Goal: Communication & Community: Participate in discussion

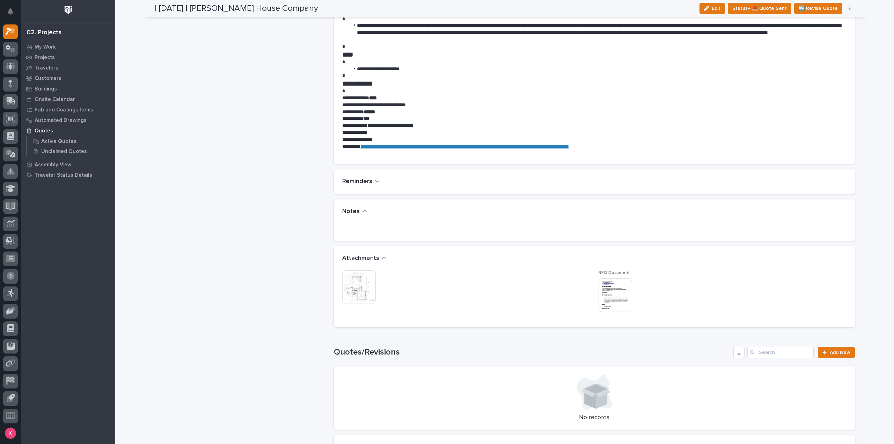
scroll to position [419, 0]
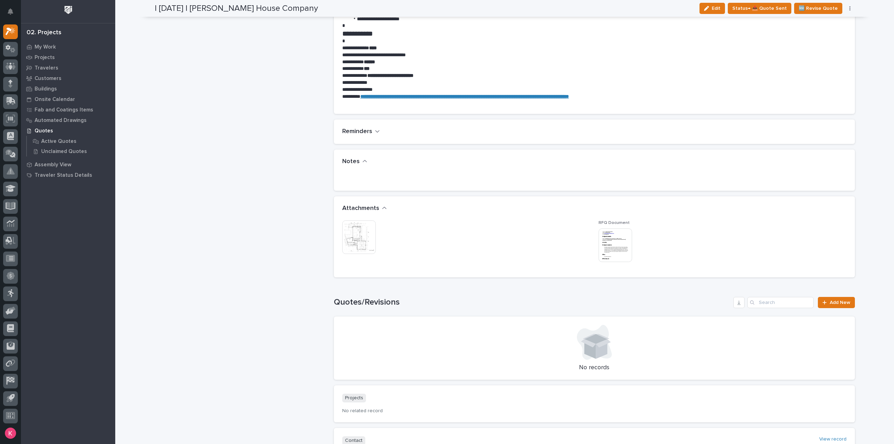
click at [622, 239] on img at bounding box center [615, 245] width 34 height 34
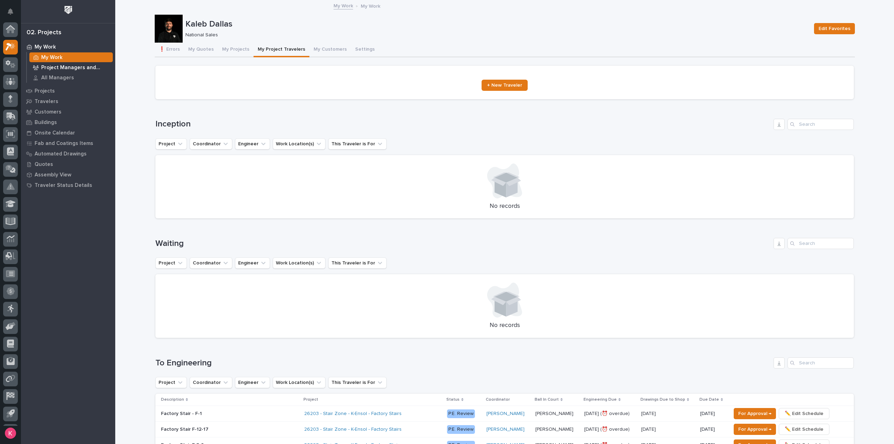
scroll to position [15, 0]
click at [42, 49] on p "My Work" at bounding box center [45, 47] width 21 height 6
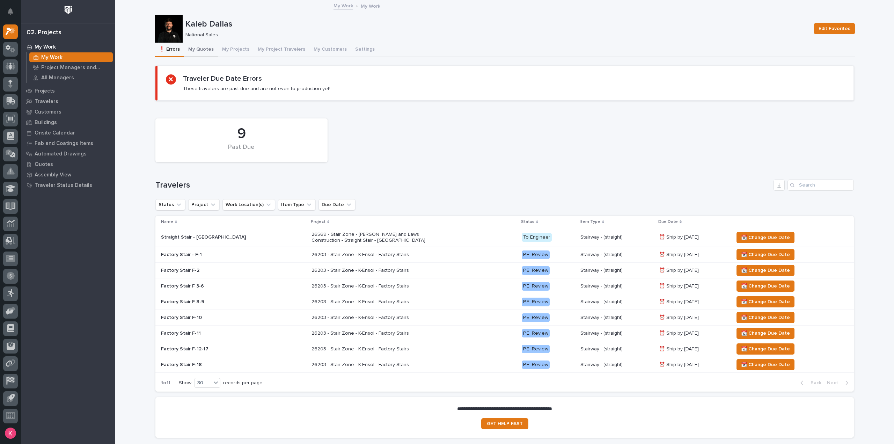
click at [206, 47] on button "My Quotes" at bounding box center [201, 50] width 34 height 15
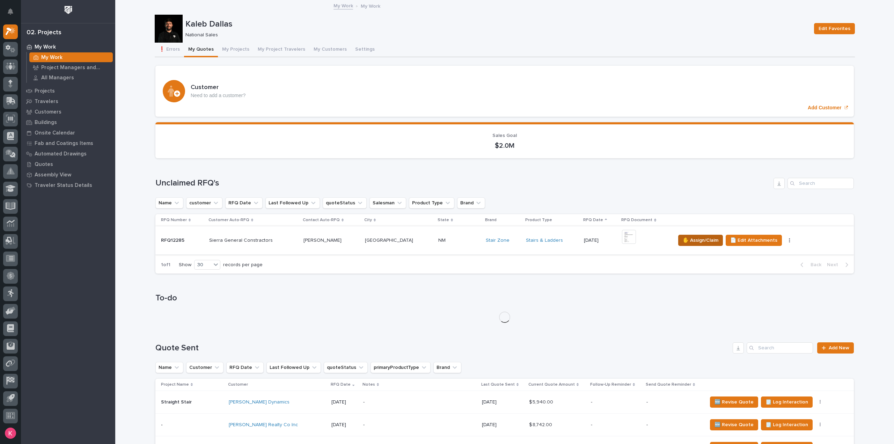
click at [697, 242] on span "✋ Assign/Claim" at bounding box center [700, 240] width 36 height 8
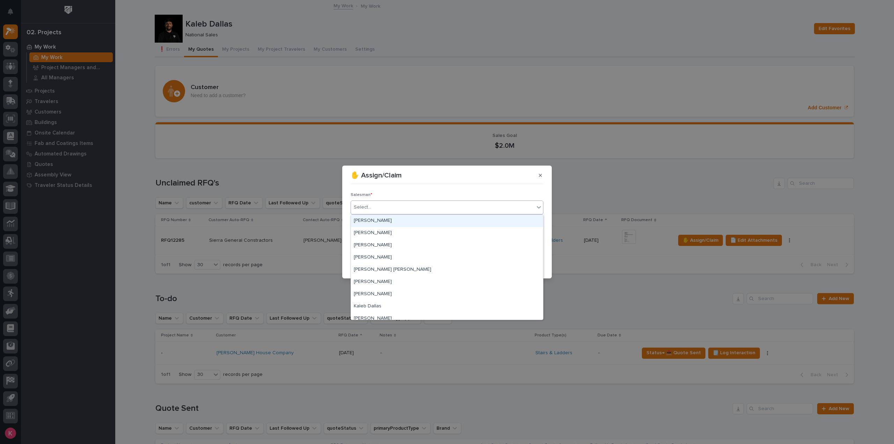
click at [400, 210] on div "Select..." at bounding box center [442, 207] width 183 height 12
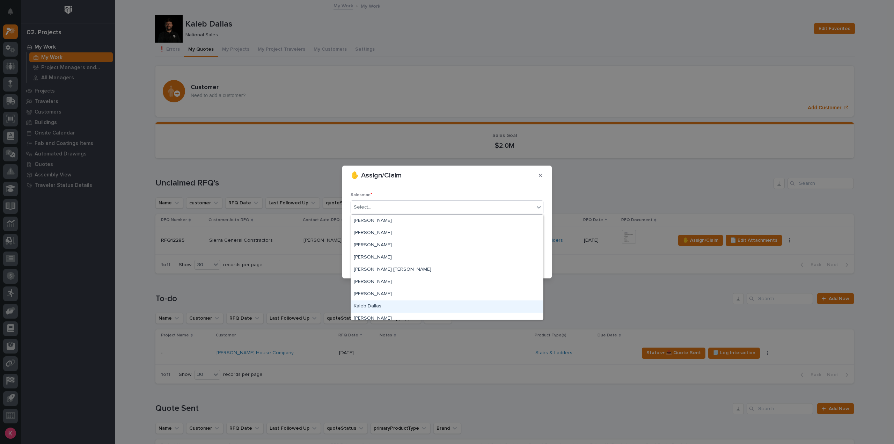
click at [378, 304] on div "Kaleb Dallas" at bounding box center [447, 306] width 192 height 12
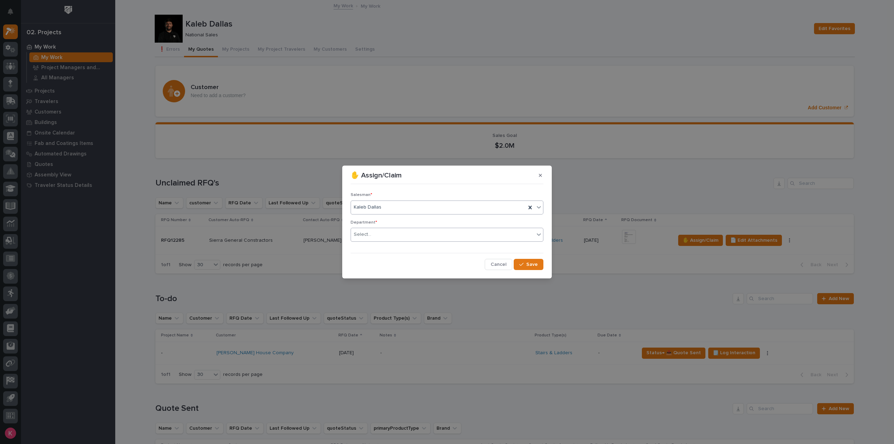
click at [386, 239] on div "Select..." at bounding box center [442, 235] width 183 height 12
click at [385, 250] on span "National Sales" at bounding box center [371, 247] width 35 height 8
click at [522, 266] on icon "button" at bounding box center [521, 264] width 4 height 5
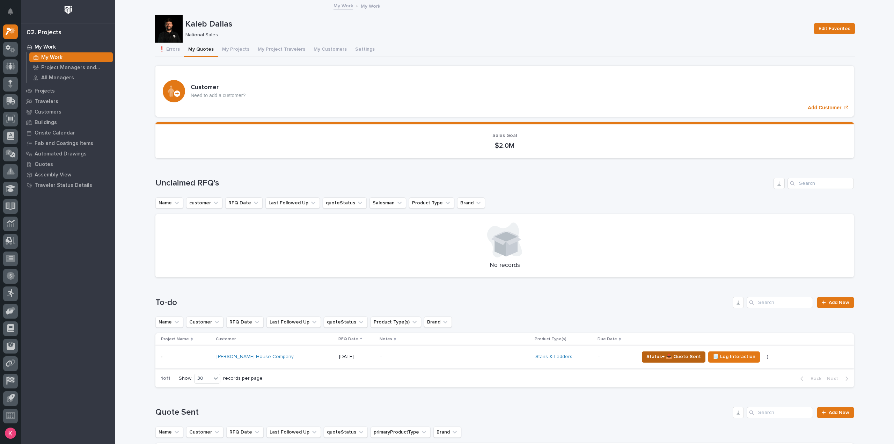
click at [649, 358] on span "Status→ 📤 Quote Sent" at bounding box center [673, 356] width 54 height 8
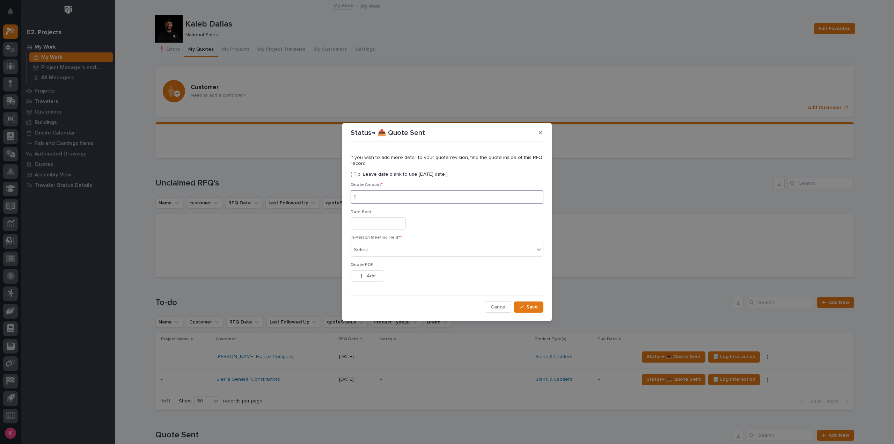
click at [375, 191] on input at bounding box center [446, 197] width 193 height 14
click at [382, 199] on input at bounding box center [446, 197] width 193 height 14
click at [408, 201] on input at bounding box center [446, 197] width 193 height 14
type input "9383"
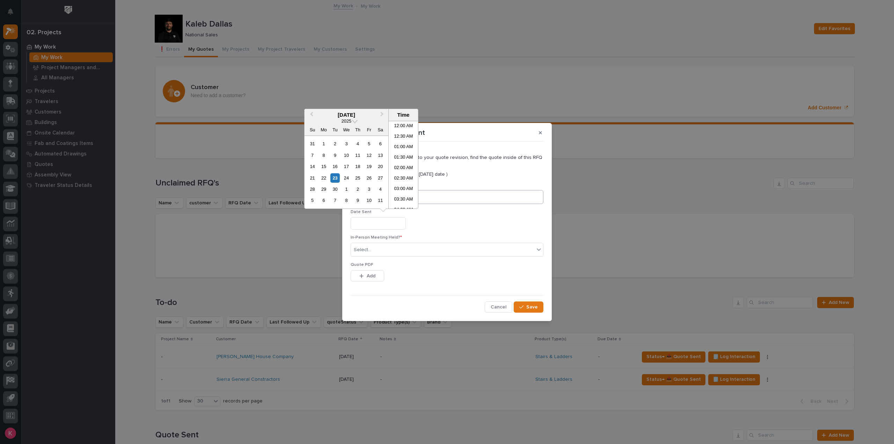
scroll to position [234, 0]
click at [429, 234] on div "Date Sent" at bounding box center [446, 221] width 193 height 25
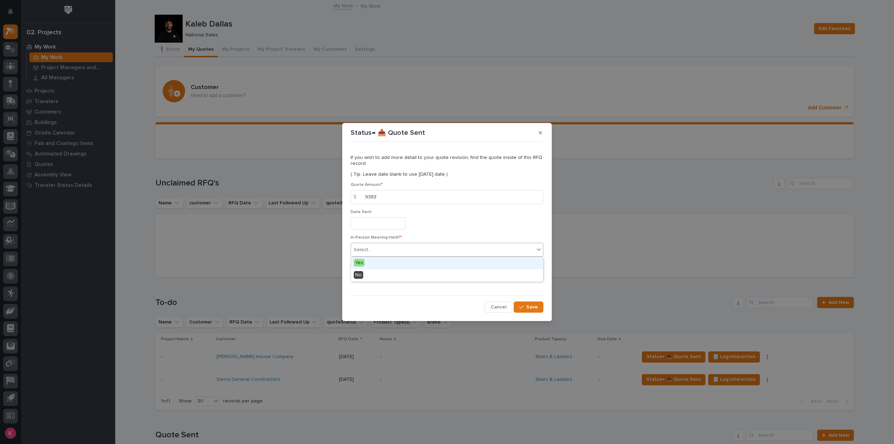
click at [421, 246] on div "Select..." at bounding box center [442, 250] width 183 height 12
click at [387, 275] on div "No" at bounding box center [447, 275] width 192 height 12
drag, startPoint x: 373, startPoint y: 276, endPoint x: 383, endPoint y: 279, distance: 10.1
click at [372, 276] on span "Add" at bounding box center [371, 276] width 9 height 6
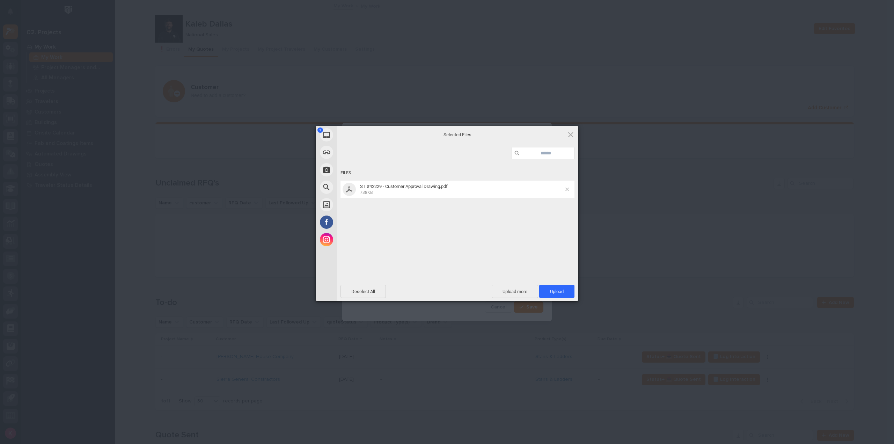
click at [565, 188] on span at bounding box center [566, 188] width 3 height 3
click at [560, 290] on span "Upload 1" at bounding box center [557, 291] width 14 height 5
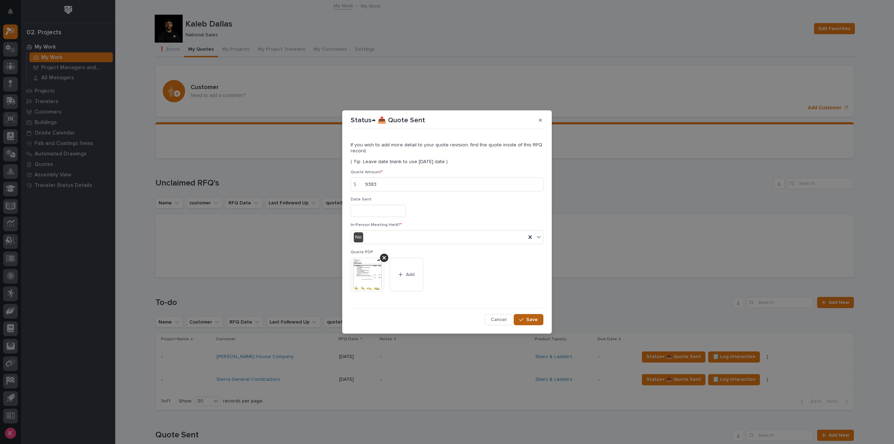
click at [528, 318] on span "Save" at bounding box center [532, 319] width 12 height 6
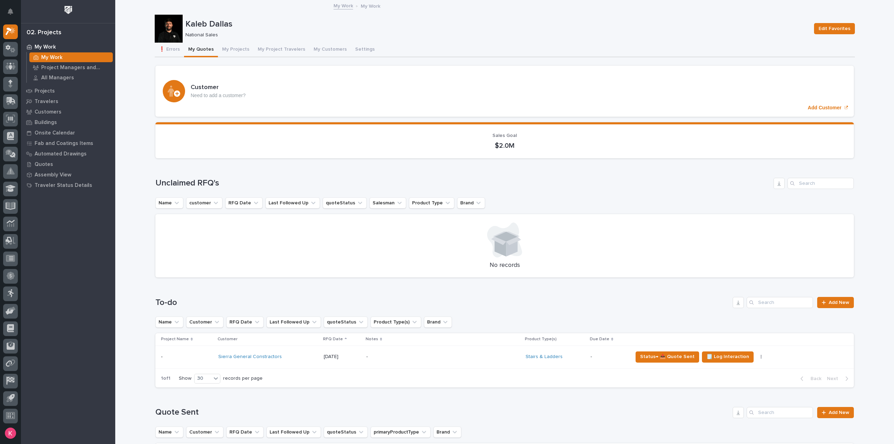
click at [451, 363] on div "-" at bounding box center [427, 357] width 122 height 16
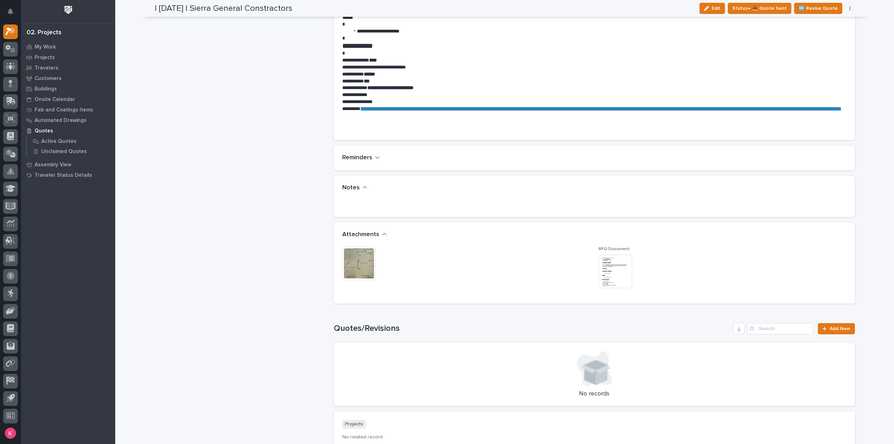
scroll to position [384, 0]
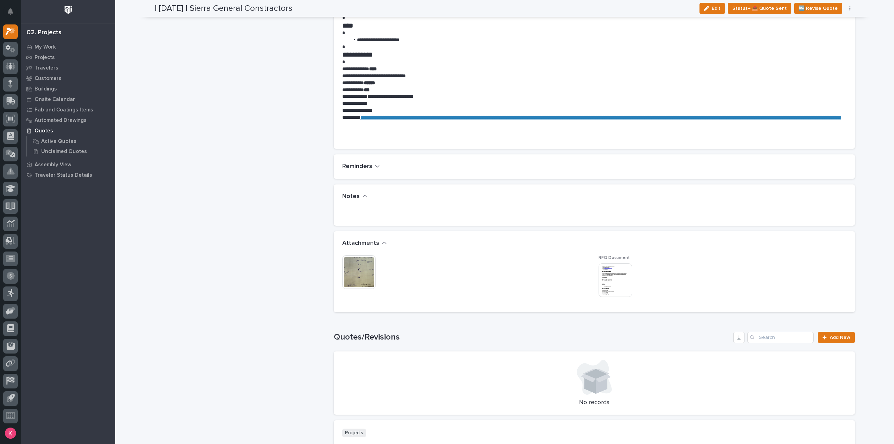
click at [360, 271] on img at bounding box center [359, 272] width 34 height 34
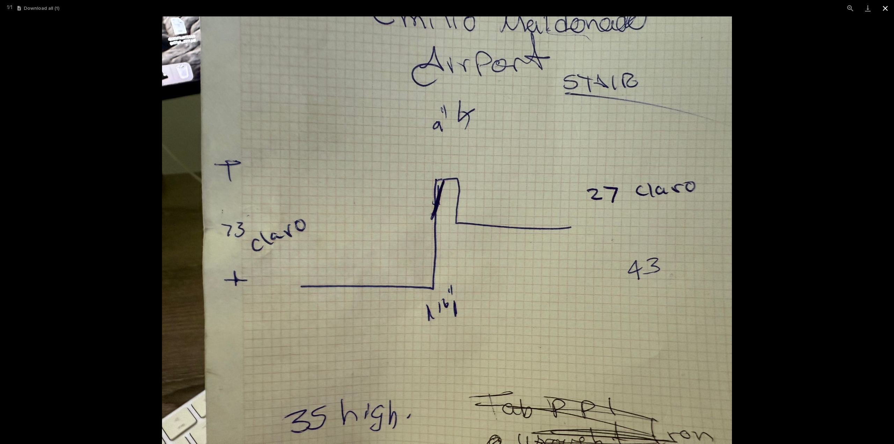
click at [887, 5] on button "Close gallery" at bounding box center [884, 8] width 17 height 16
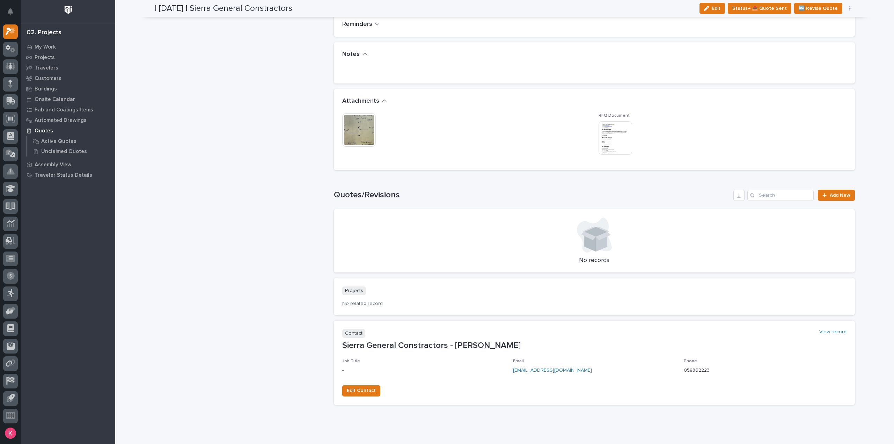
scroll to position [547, 0]
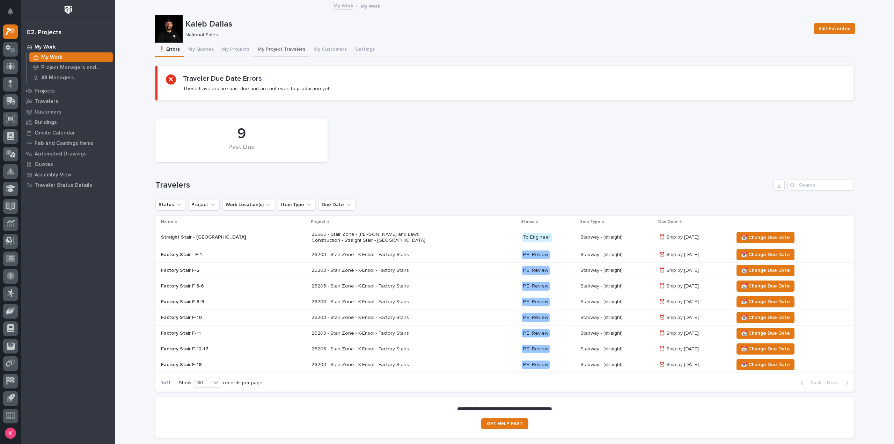
click at [265, 48] on button "My Project Travelers" at bounding box center [281, 50] width 56 height 15
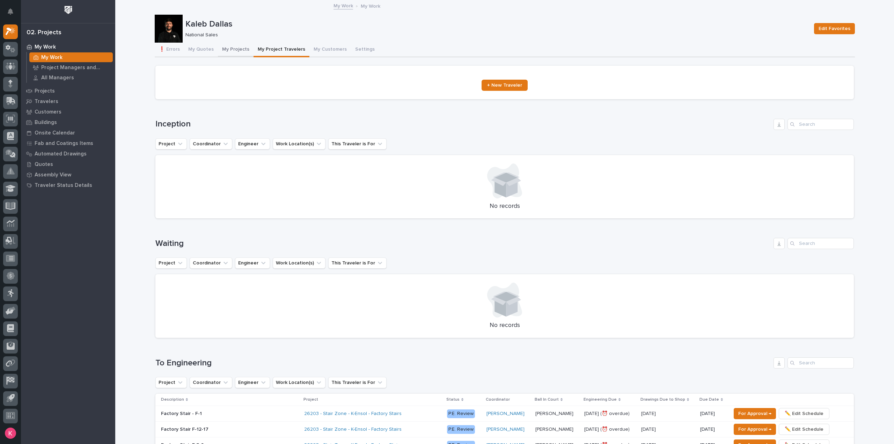
click at [223, 46] on button "My Projects" at bounding box center [236, 50] width 36 height 15
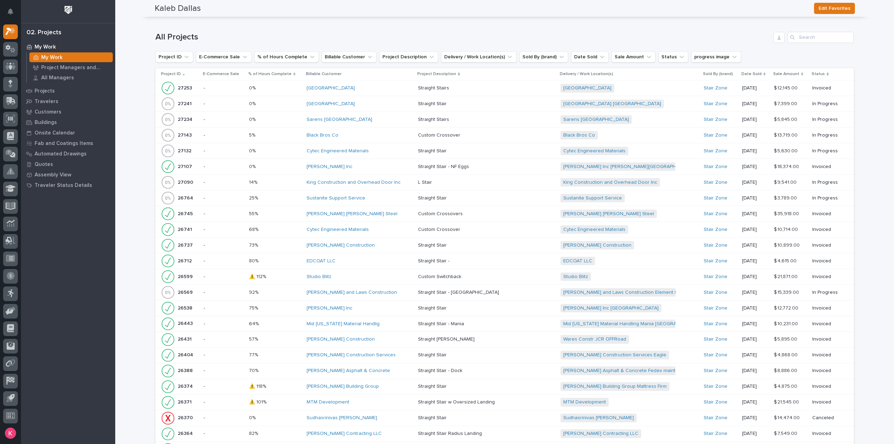
scroll to position [805, 0]
click at [362, 163] on div "HA Dorsten Inc" at bounding box center [359, 166] width 106 height 6
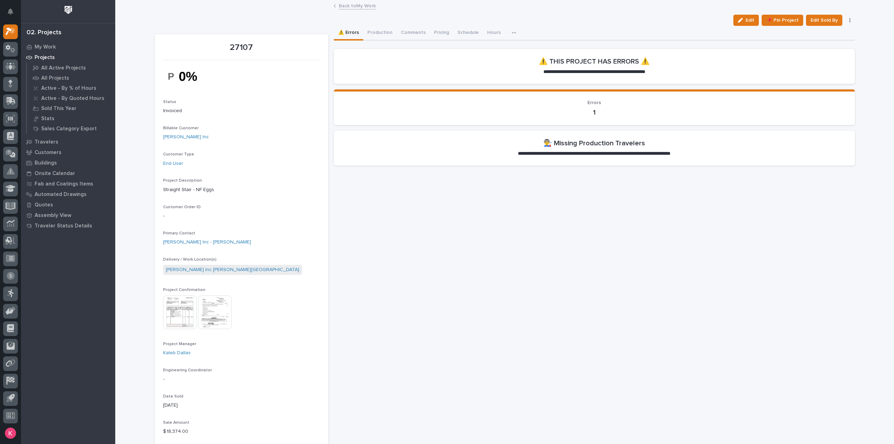
click at [223, 306] on img at bounding box center [215, 312] width 34 height 34
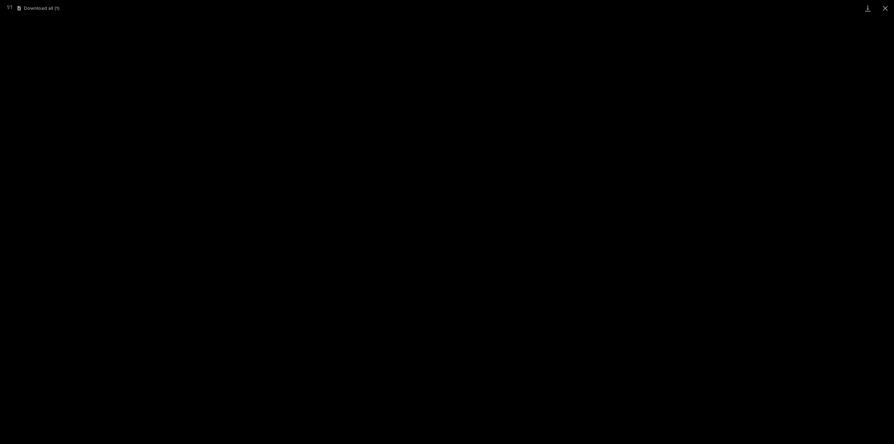
scroll to position [15, 0]
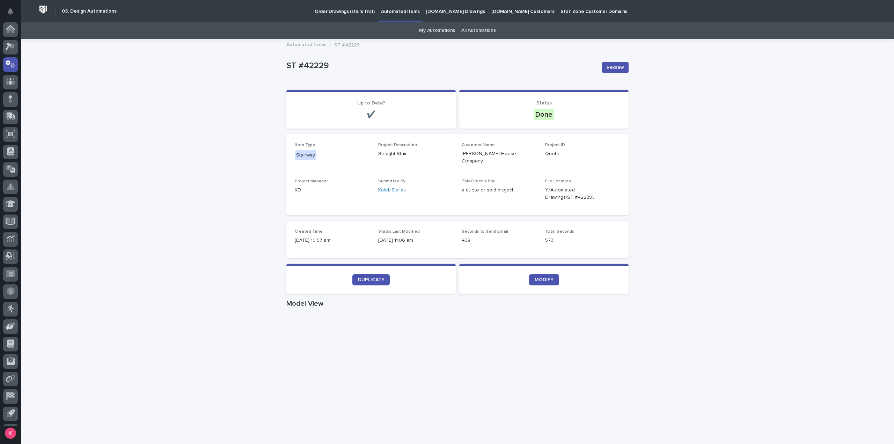
scroll to position [15, 0]
click at [383, 14] on p "Automated Items" at bounding box center [400, 7] width 38 height 15
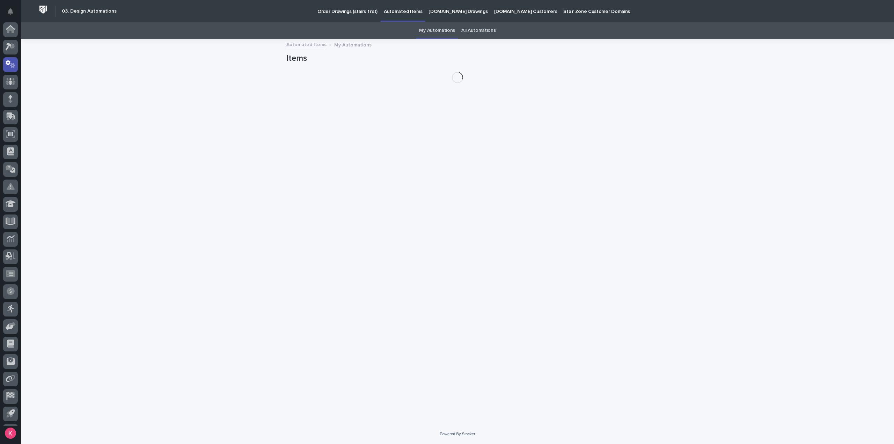
scroll to position [15, 0]
click at [346, 14] on p "Order Drawings (stairs first)" at bounding box center [347, 7] width 60 height 15
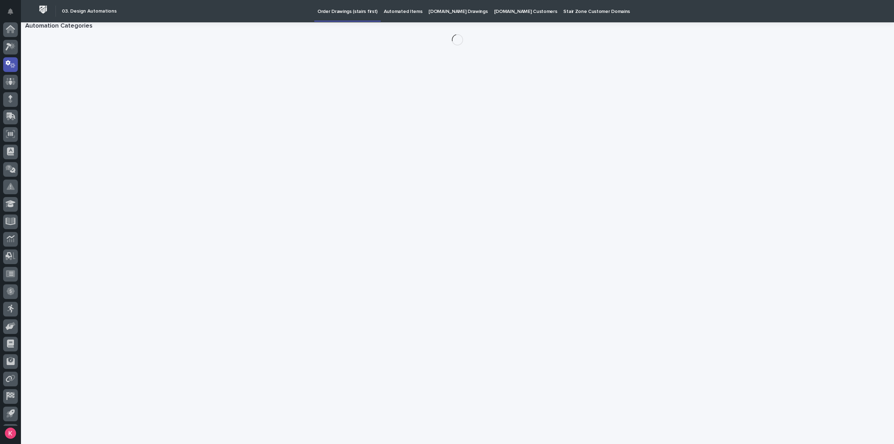
scroll to position [15, 0]
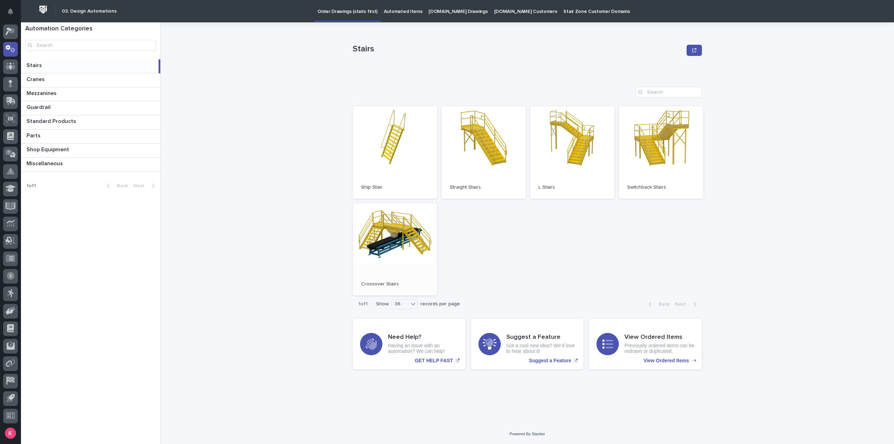
click at [398, 236] on link "Open" at bounding box center [395, 249] width 84 height 93
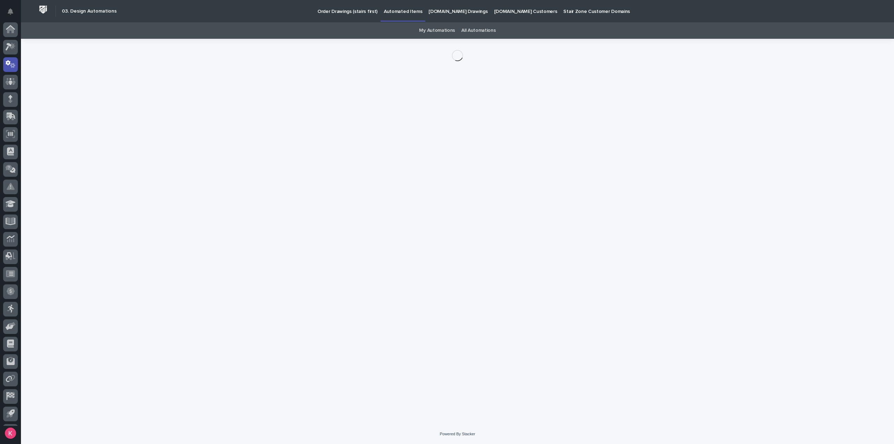
scroll to position [15, 0]
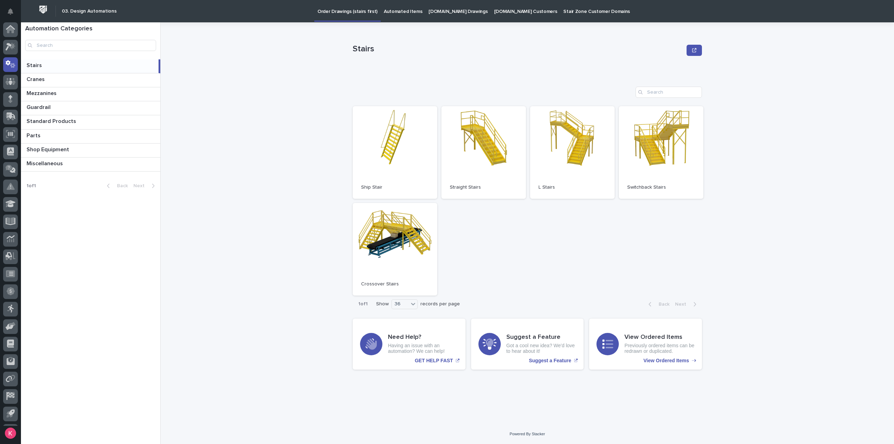
scroll to position [15, 0]
click at [412, 19] on link "Automated Items" at bounding box center [402, 11] width 45 height 22
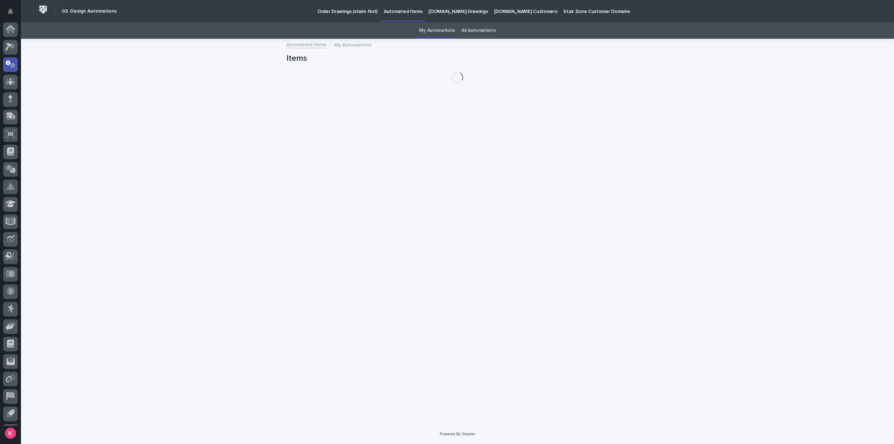
scroll to position [15, 0]
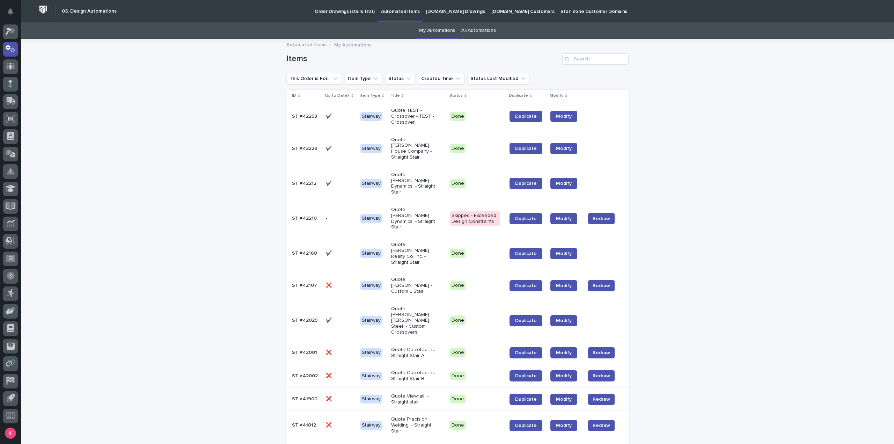
click at [343, 16] on link "Order Drawings (stairs first)" at bounding box center [344, 11] width 66 height 22
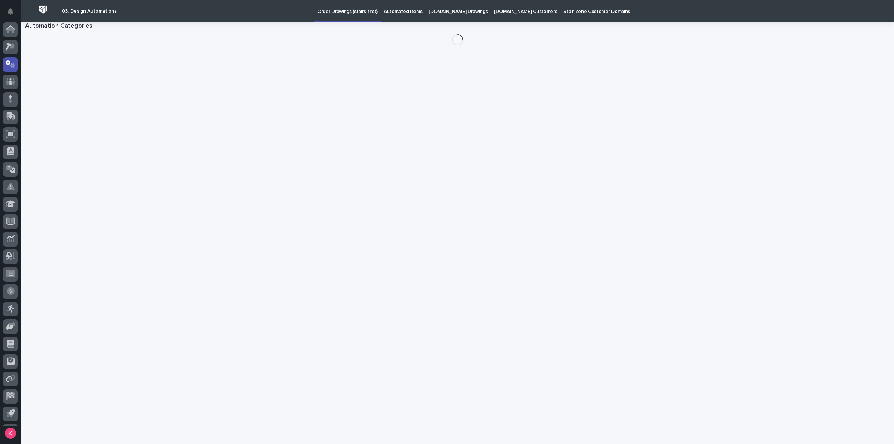
scroll to position [15, 0]
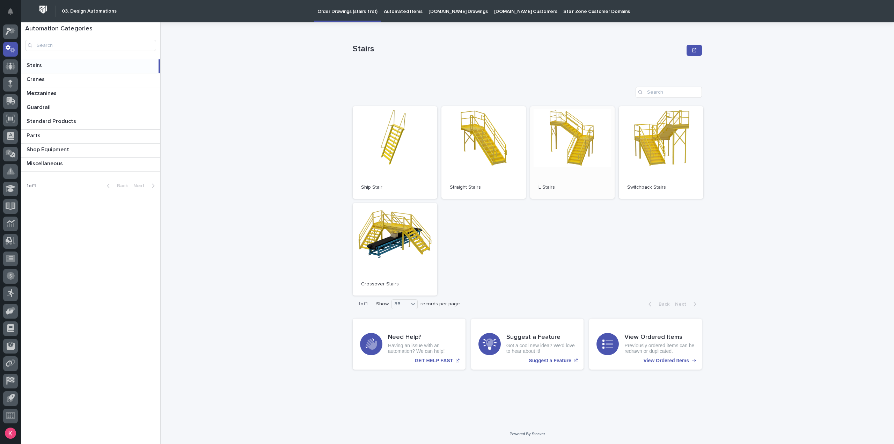
click at [573, 147] on link "Open" at bounding box center [572, 152] width 84 height 93
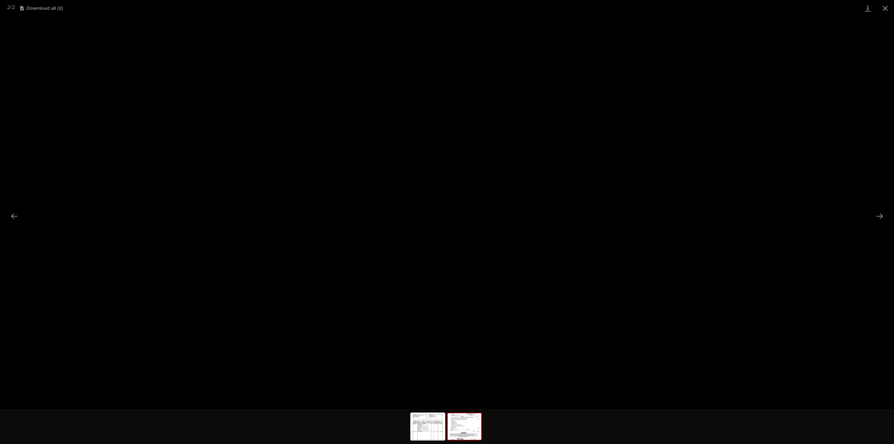
scroll to position [15, 0]
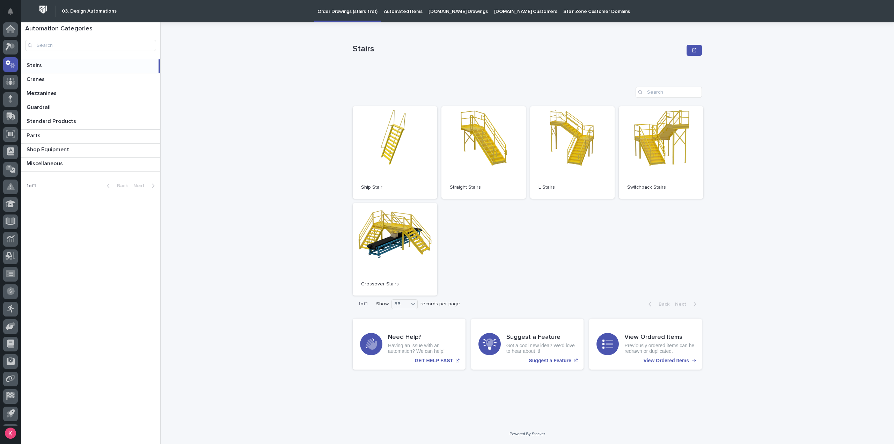
scroll to position [15, 0]
click at [885, 27] on div "Stairs Stairs Sorry, there was an error saving your record. Please try again. P…" at bounding box center [531, 232] width 725 height 421
drag, startPoint x: 277, startPoint y: 424, endPoint x: 281, endPoint y: 422, distance: 3.9
click at [279, 423] on div "Stairs Stairs Sorry, there was an error saving your record. Please try again. P…" at bounding box center [531, 232] width 725 height 421
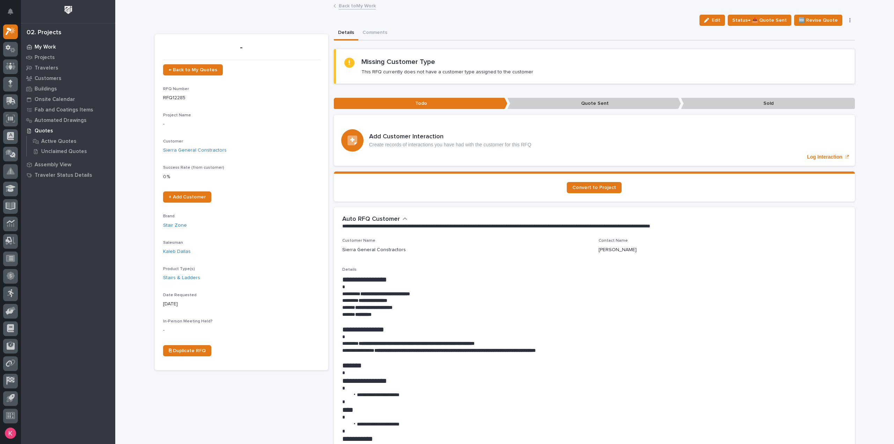
click at [45, 49] on p "My Work" at bounding box center [45, 47] width 21 height 6
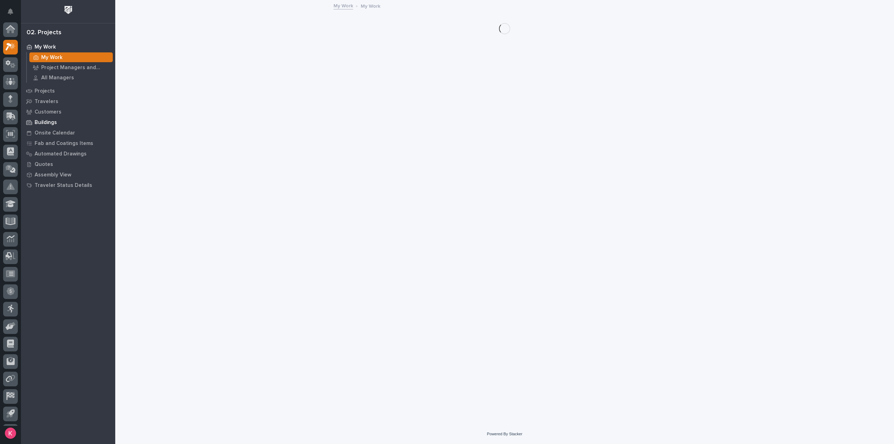
scroll to position [15, 0]
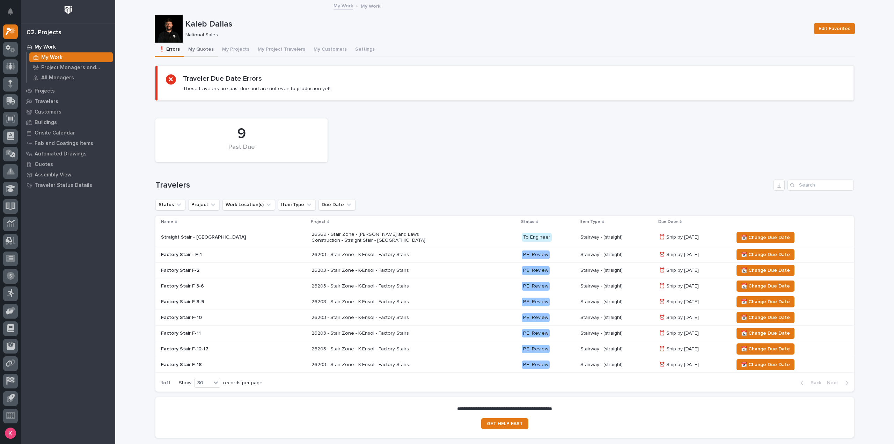
click at [207, 53] on button "My Quotes" at bounding box center [201, 50] width 34 height 15
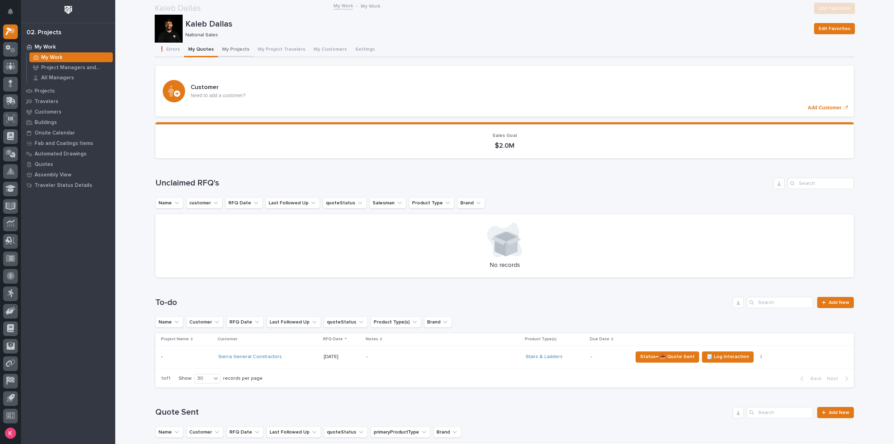
click at [230, 54] on button "My Projects" at bounding box center [236, 50] width 36 height 15
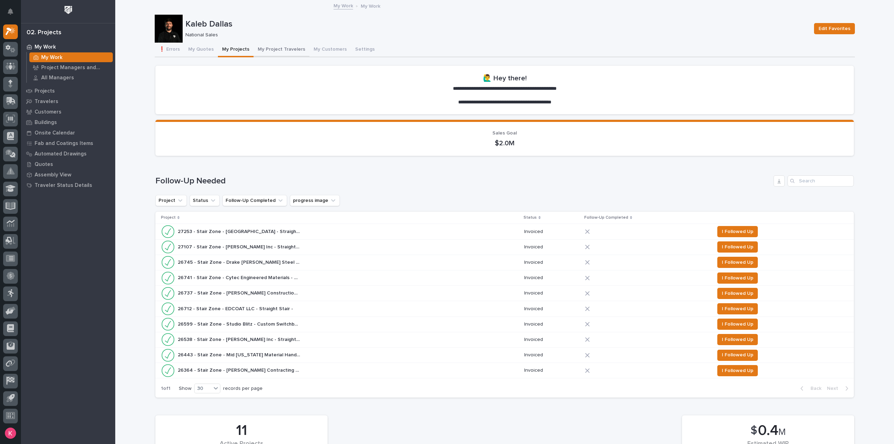
click at [280, 45] on button "My Project Travelers" at bounding box center [281, 50] width 56 height 15
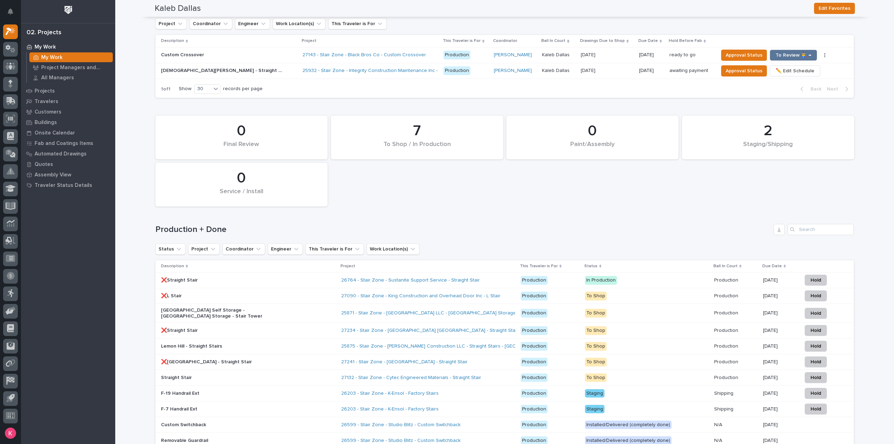
scroll to position [552, 0]
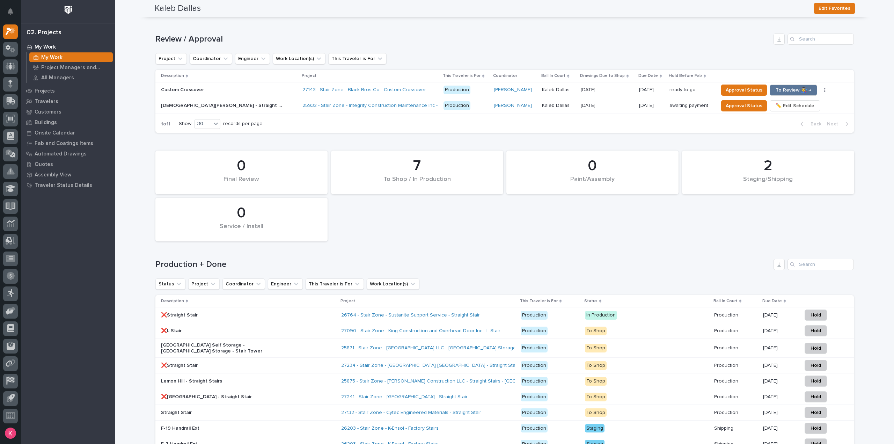
click at [512, 328] on div "27090 - Stair Zone - King Construction and Overhead Door Inc - L Stair" at bounding box center [427, 331] width 173 height 12
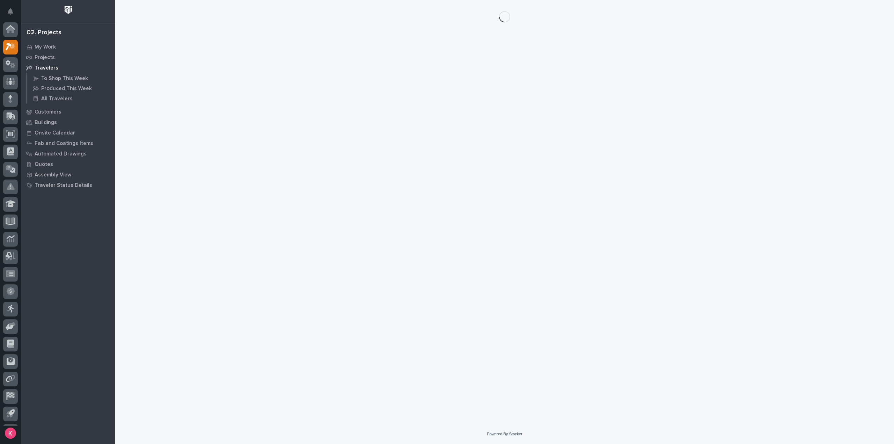
scroll to position [15, 0]
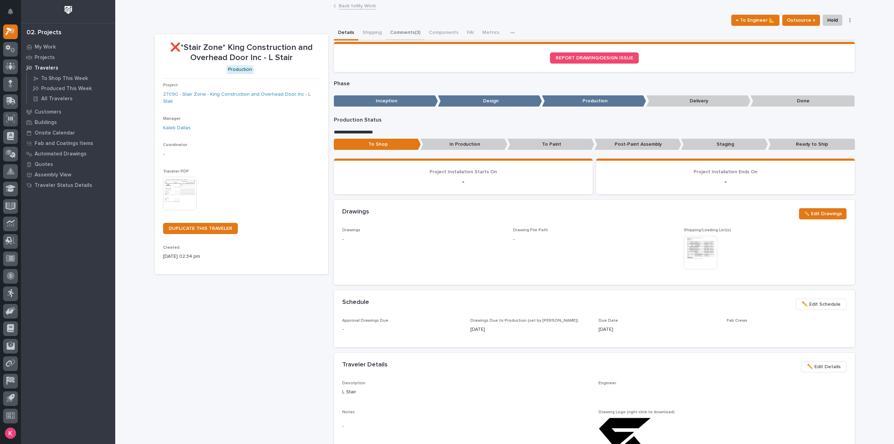
click at [386, 33] on button "Comments (3)" at bounding box center [405, 33] width 39 height 15
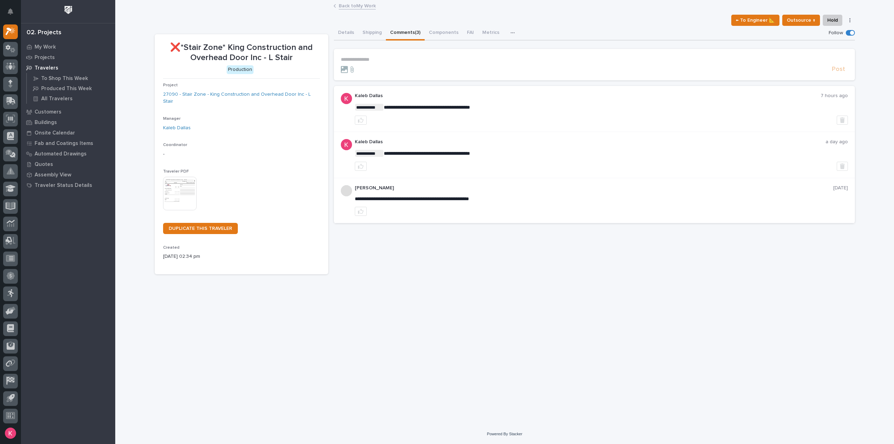
drag, startPoint x: 822, startPoint y: 301, endPoint x: 831, endPoint y: 310, distance: 13.1
click at [822, 301] on div "**********" at bounding box center [504, 204] width 707 height 406
click at [8, 31] on icon at bounding box center [9, 32] width 6 height 8
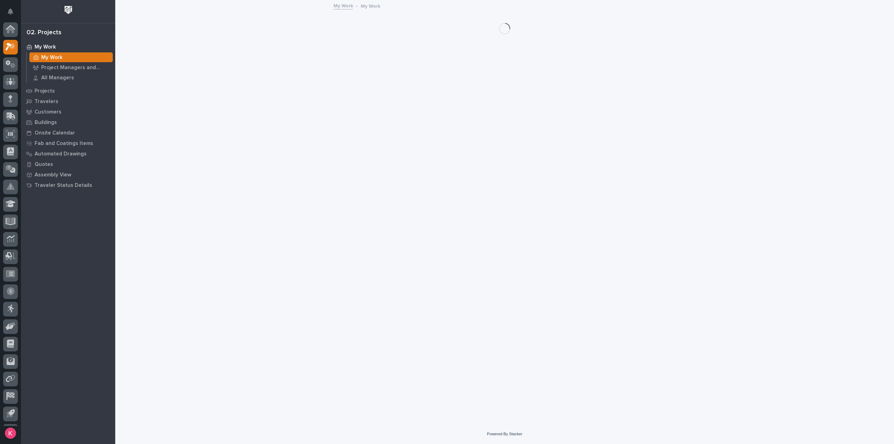
scroll to position [15, 0]
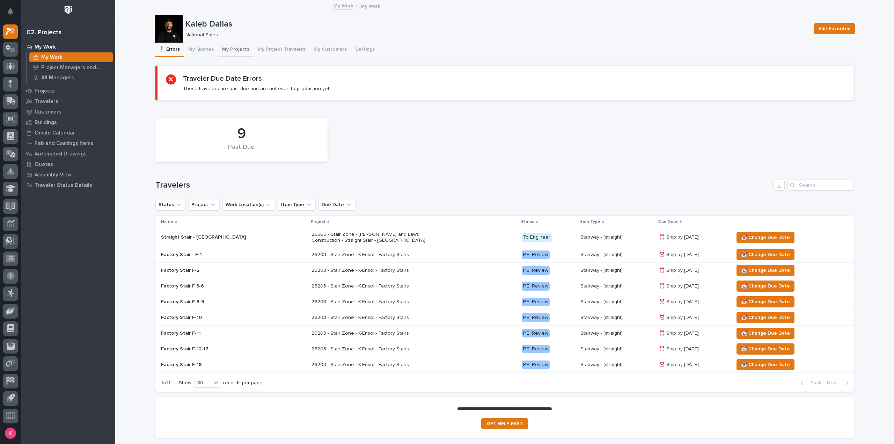
click at [237, 54] on button "My Projects" at bounding box center [236, 50] width 36 height 15
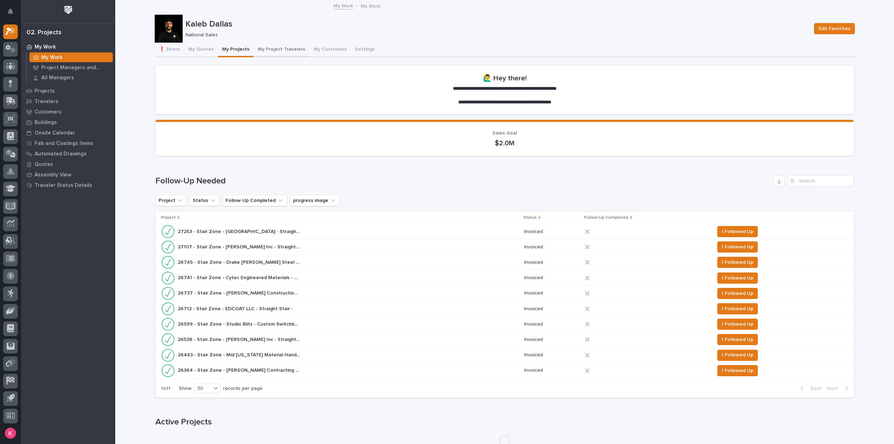
click at [282, 46] on button "My Project Travelers" at bounding box center [281, 50] width 56 height 15
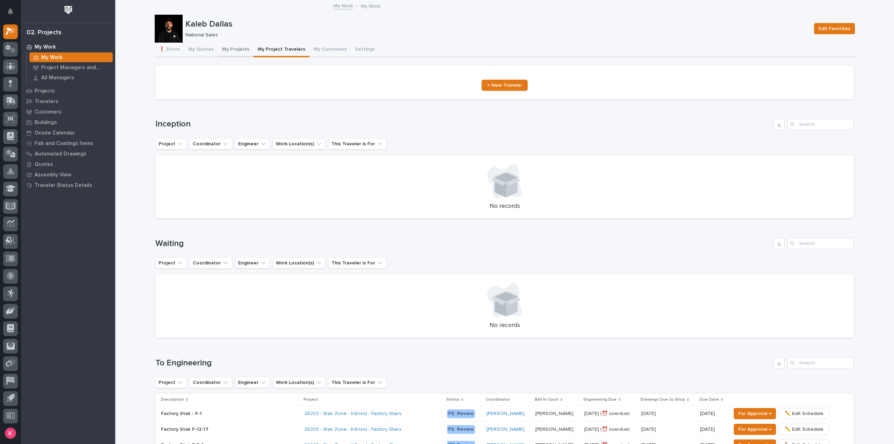
click at [221, 53] on button "My Projects" at bounding box center [236, 50] width 36 height 15
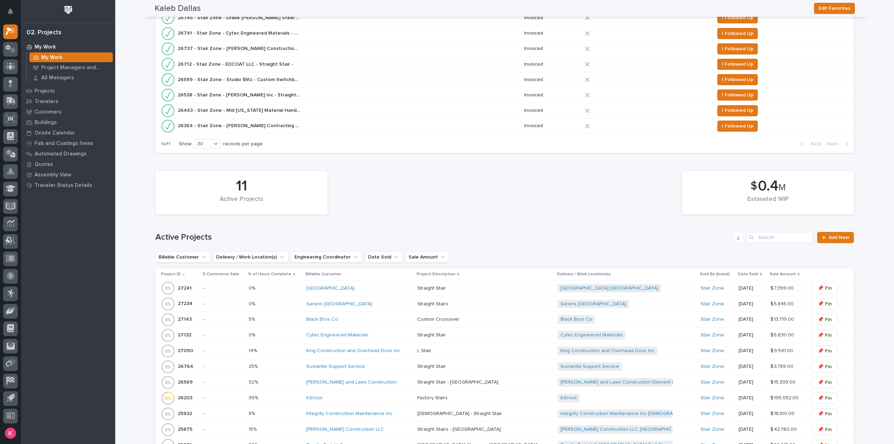
scroll to position [384, 0]
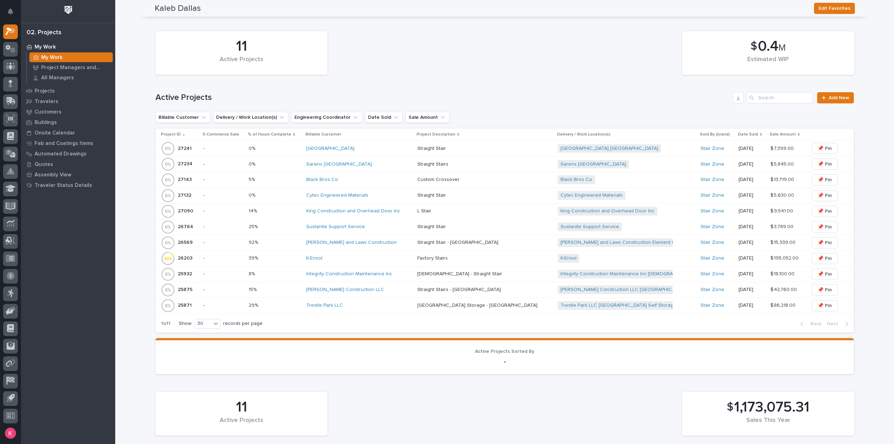
click at [412, 211] on div "King Construction and Overhead Door Inc" at bounding box center [358, 211] width 105 height 6
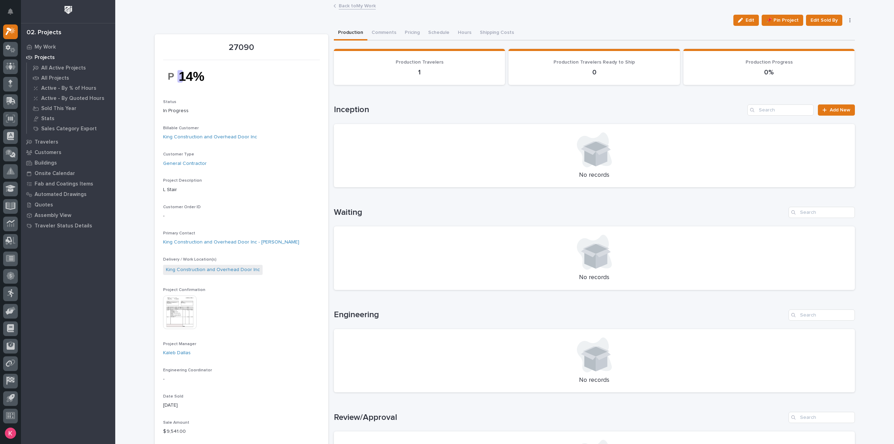
click at [178, 305] on img at bounding box center [180, 312] width 34 height 34
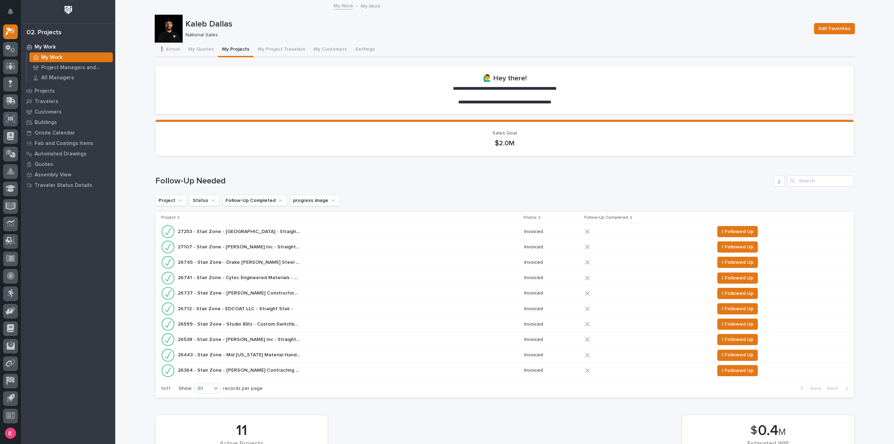
click at [49, 56] on p "My Work" at bounding box center [51, 57] width 21 height 6
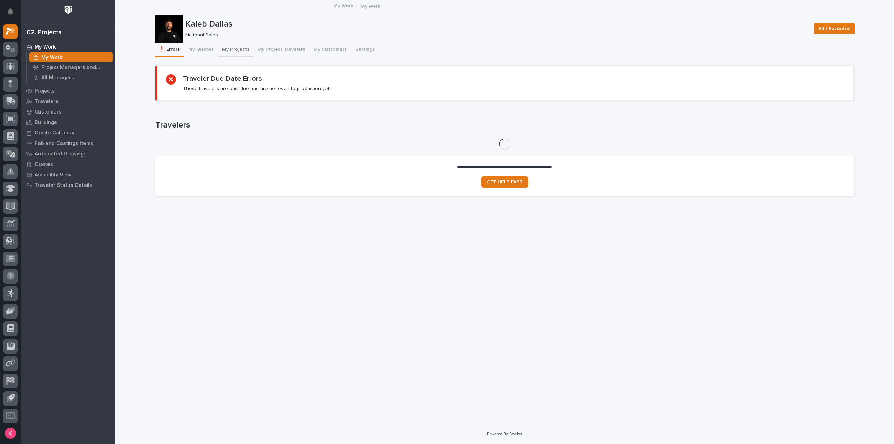
click at [249, 49] on div "❗ Errors My Quotes My Projects My Project Travelers My Customers Settings" at bounding box center [505, 50] width 700 height 15
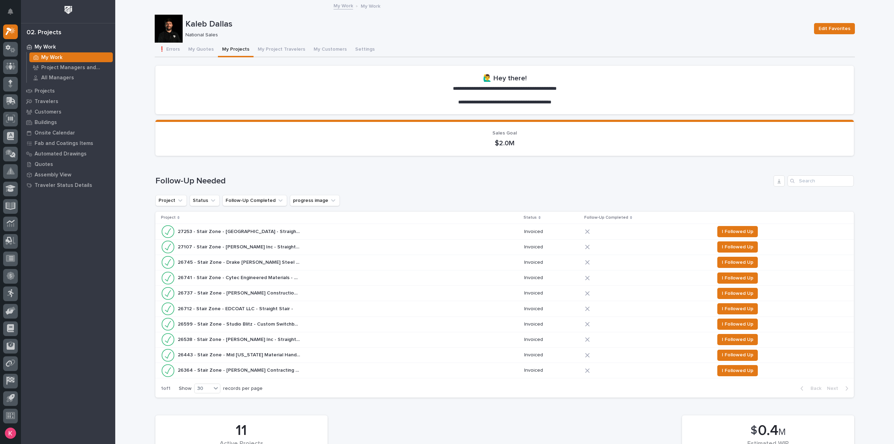
click at [238, 49] on button "My Projects" at bounding box center [236, 50] width 36 height 15
click at [269, 49] on button "My Project Travelers" at bounding box center [281, 50] width 56 height 15
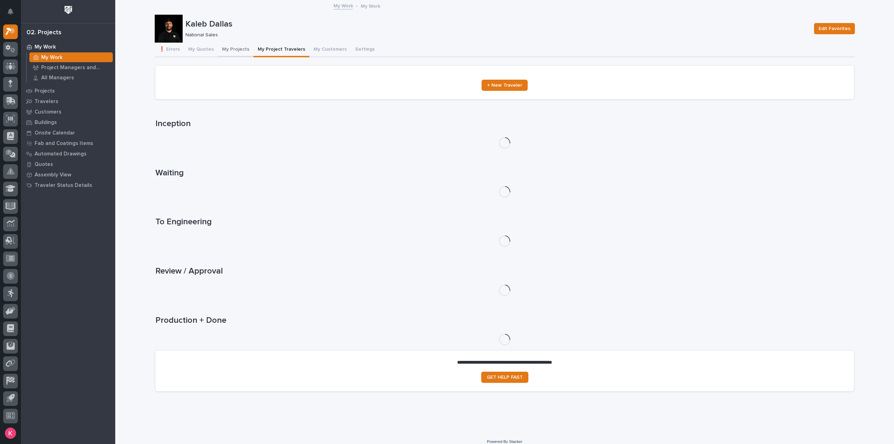
click at [224, 49] on button "My Projects" at bounding box center [236, 50] width 36 height 15
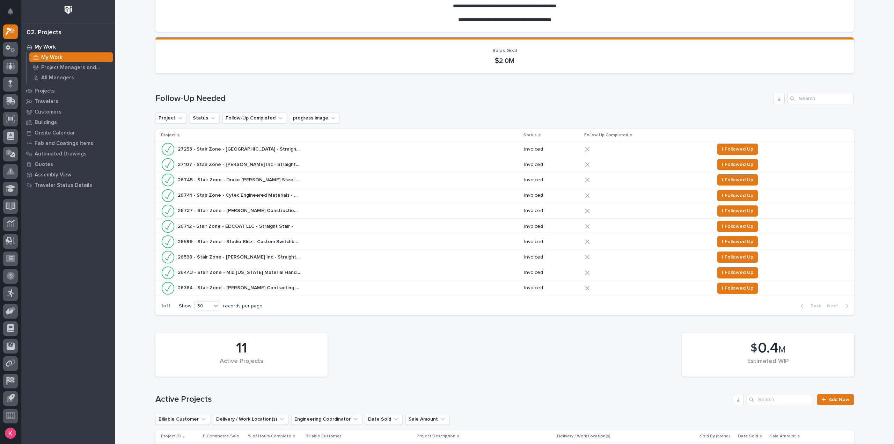
scroll to position [314, 0]
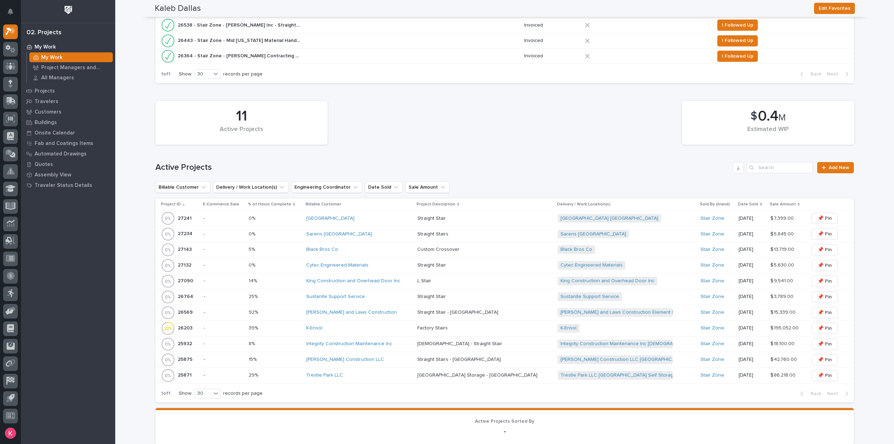
click at [384, 311] on div "[PERSON_NAME] and Laws Construction" at bounding box center [358, 312] width 105 height 6
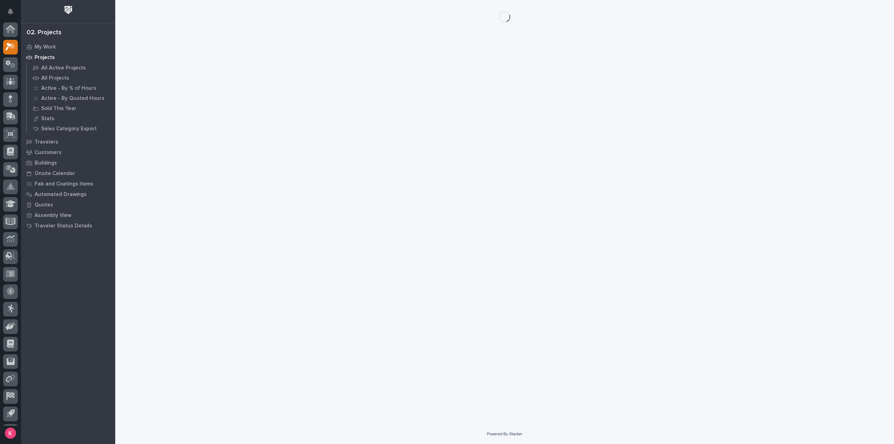
scroll to position [15, 0]
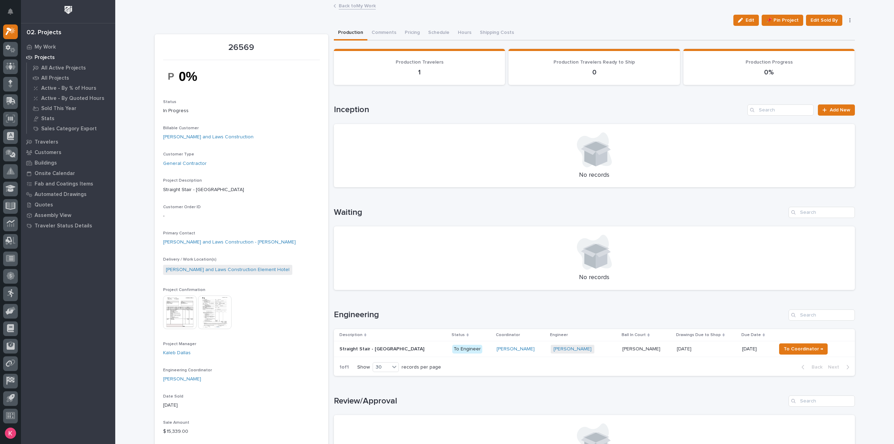
click at [464, 352] on p "To Engineer" at bounding box center [471, 349] width 39 height 9
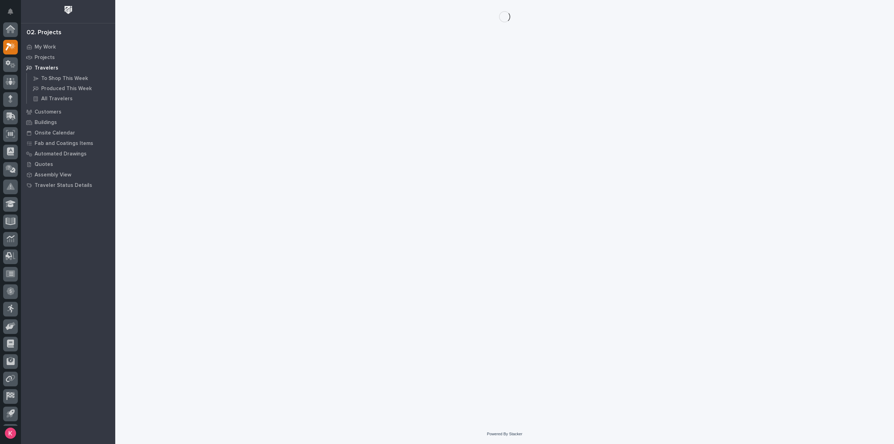
scroll to position [15, 0]
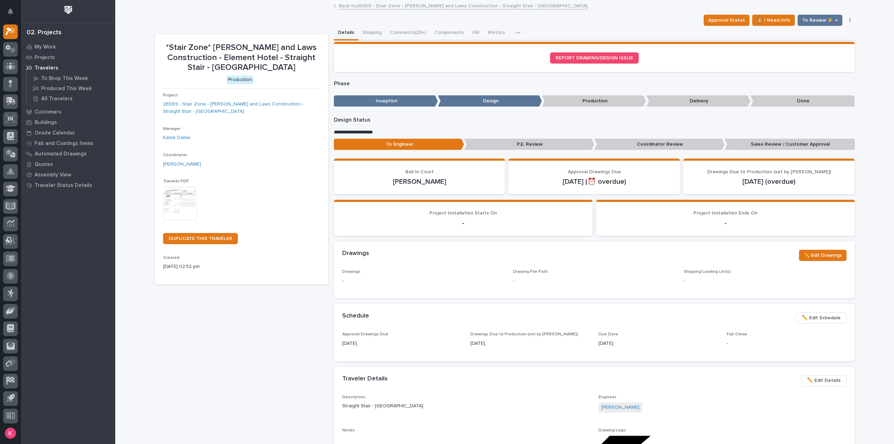
click at [405, 32] on button "Comments (25+)" at bounding box center [408, 33] width 44 height 15
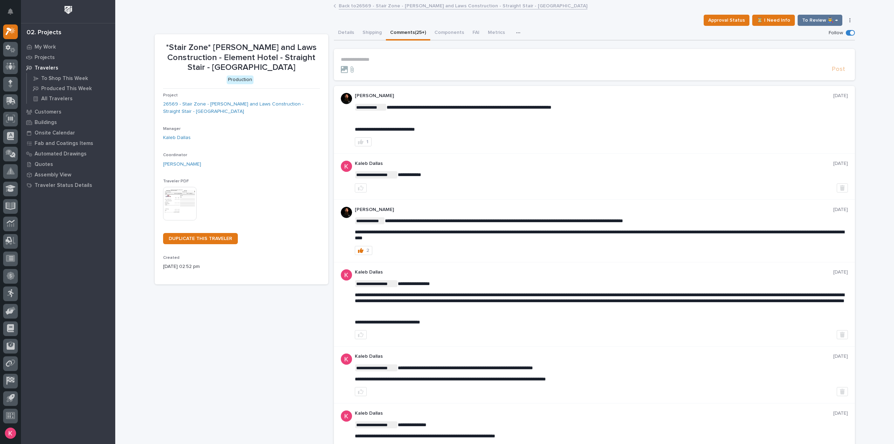
click at [411, 56] on section "**********" at bounding box center [594, 64] width 521 height 31
click at [420, 55] on section "**********" at bounding box center [594, 64] width 521 height 31
click at [454, 59] on p "**********" at bounding box center [594, 60] width 507 height 6
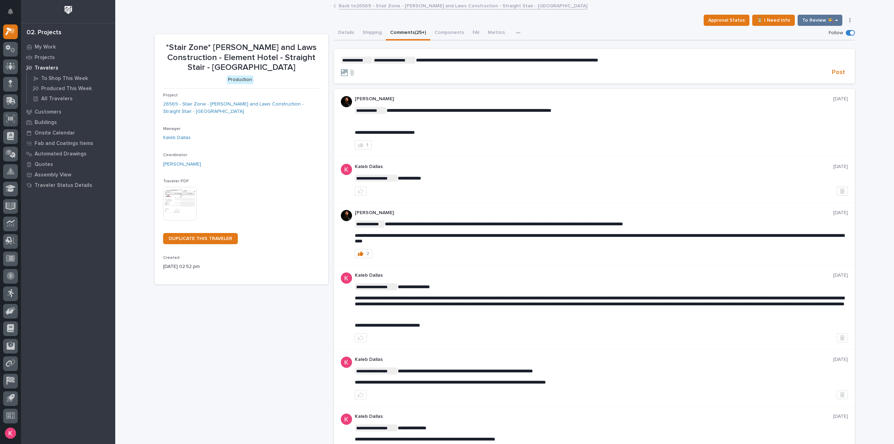
drag, startPoint x: 838, startPoint y: 74, endPoint x: 836, endPoint y: 81, distance: 7.9
click at [838, 74] on span "Post" at bounding box center [837, 72] width 13 height 8
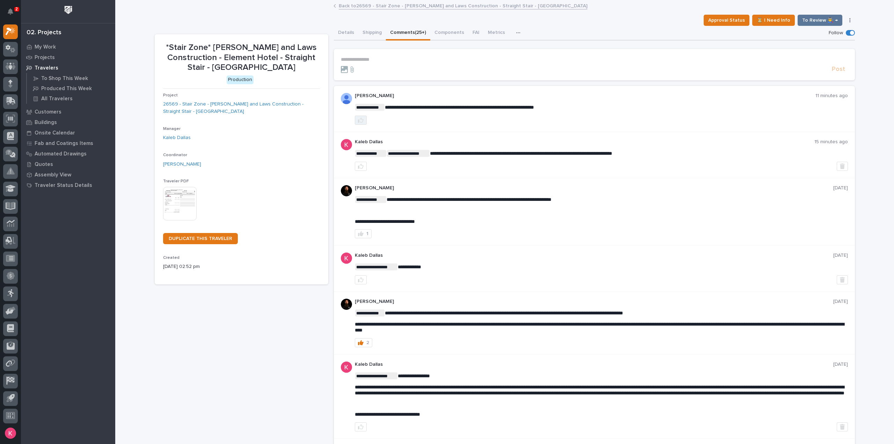
click at [359, 124] on div "**********" at bounding box center [594, 109] width 521 height 46
click at [358, 120] on icon "button" at bounding box center [361, 120] width 6 height 6
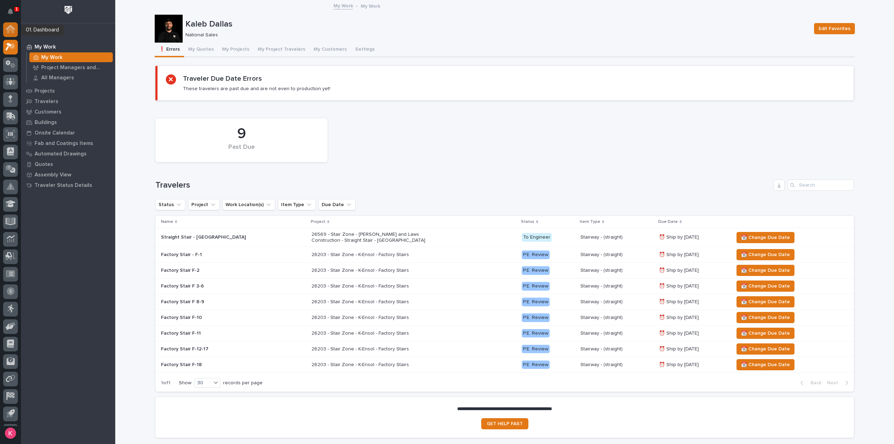
click at [11, 43] on icon at bounding box center [12, 46] width 6 height 7
click at [11, 33] on icon at bounding box center [10, 29] width 9 height 8
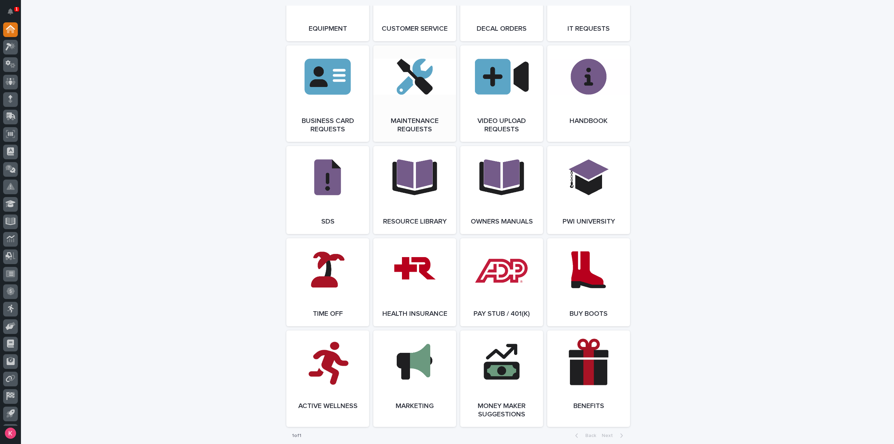
scroll to position [1117, 0]
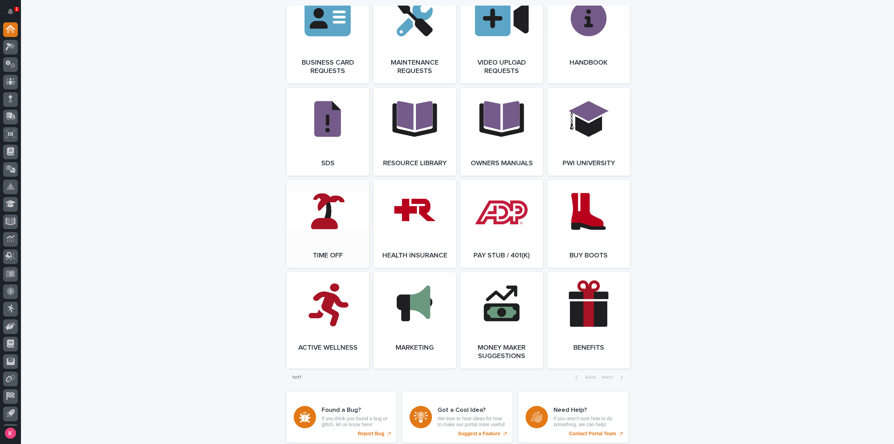
click at [336, 240] on link "Open Link" at bounding box center [327, 224] width 83 height 88
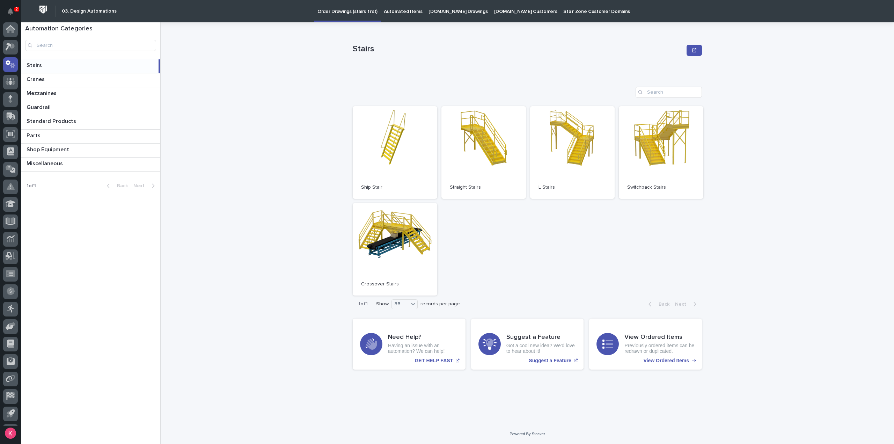
scroll to position [15, 0]
